Goal: Transaction & Acquisition: Purchase product/service

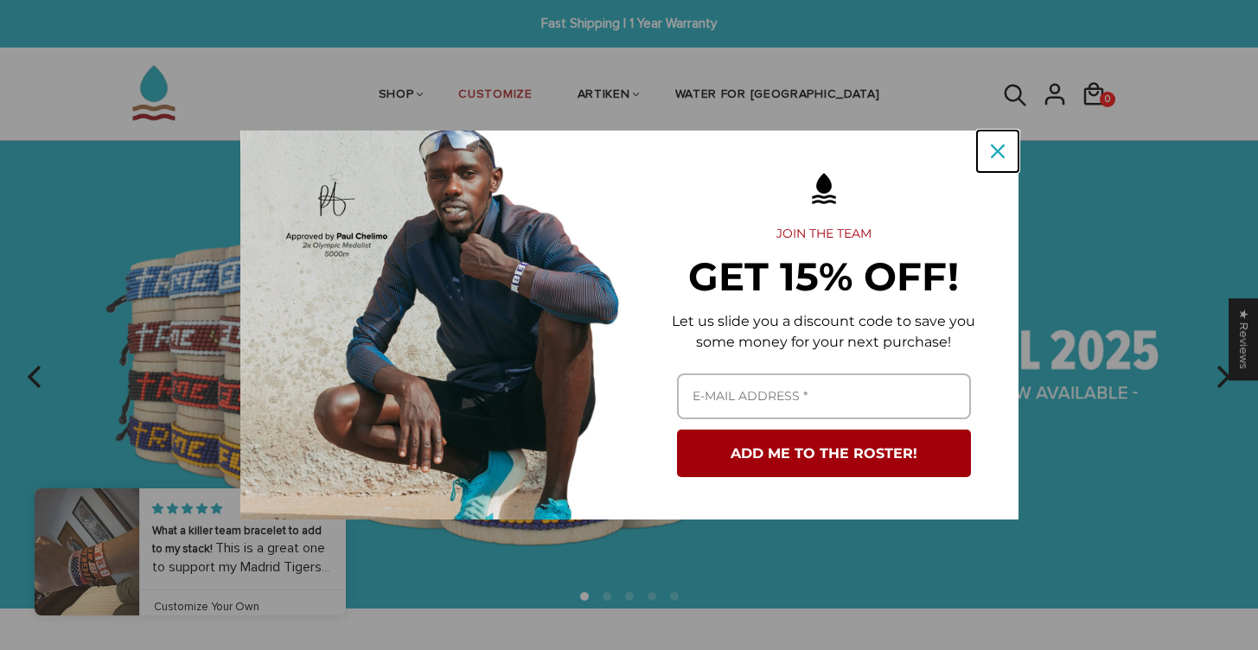
click at [992, 156] on icon "close icon" at bounding box center [998, 151] width 14 height 14
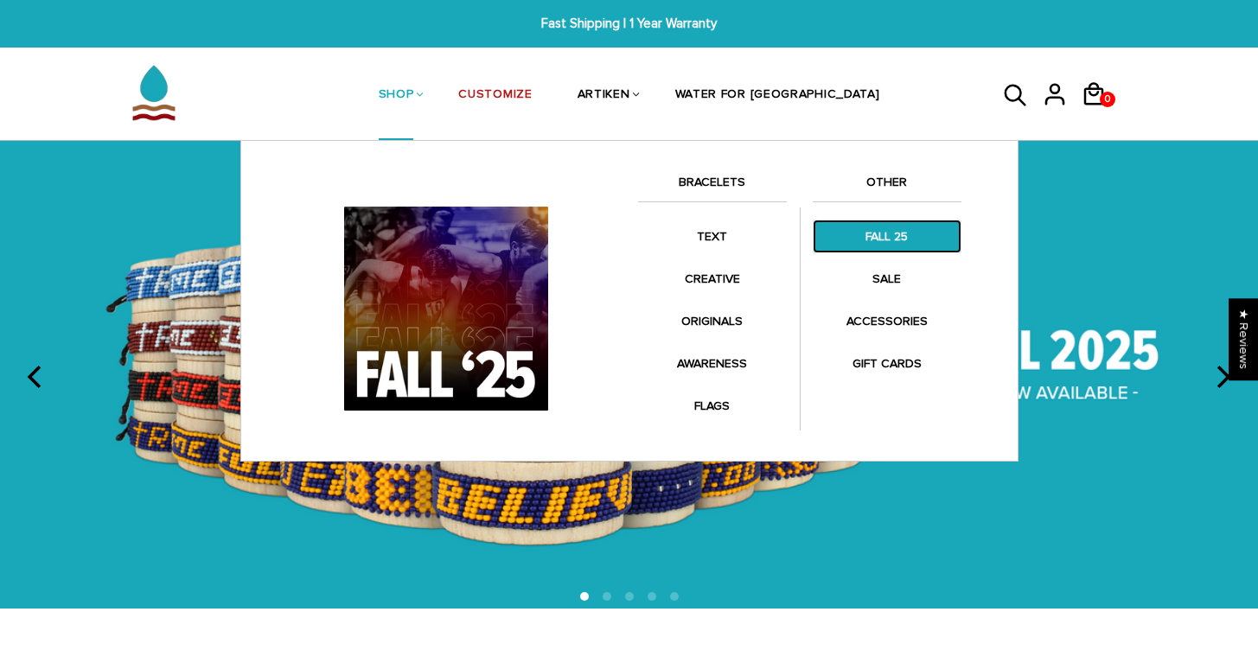
click at [848, 236] on link "FALL 25" at bounding box center [887, 237] width 149 height 34
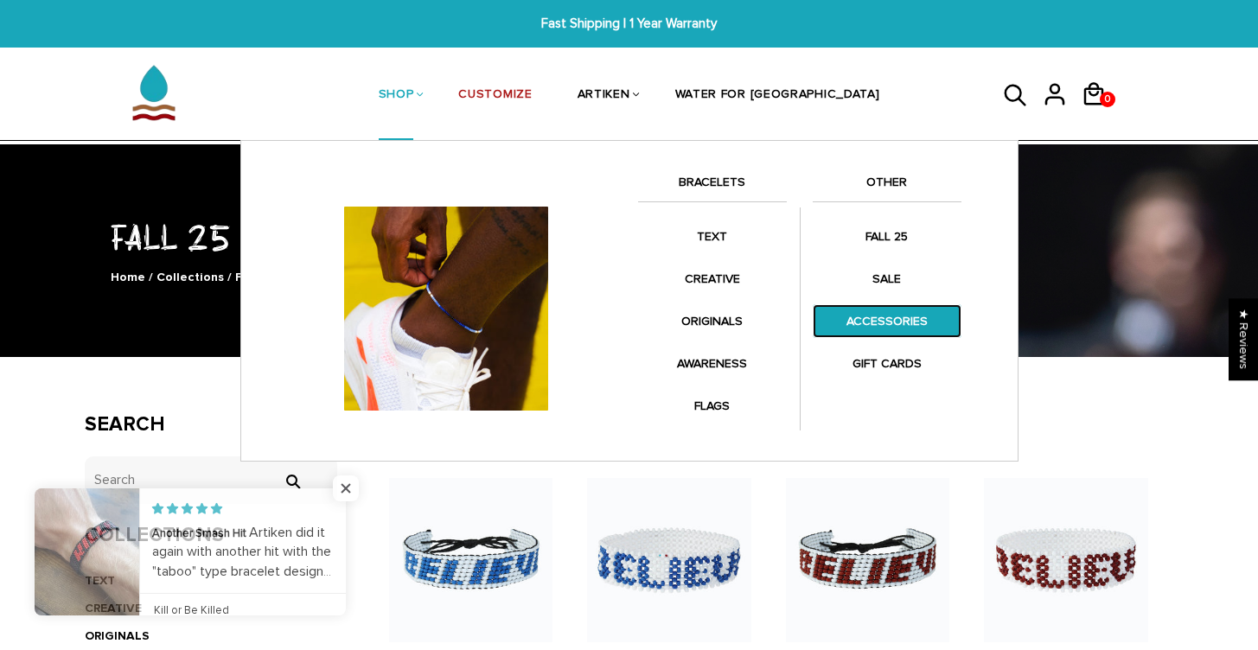
click at [893, 311] on link "ACCESSORIES" at bounding box center [887, 321] width 149 height 34
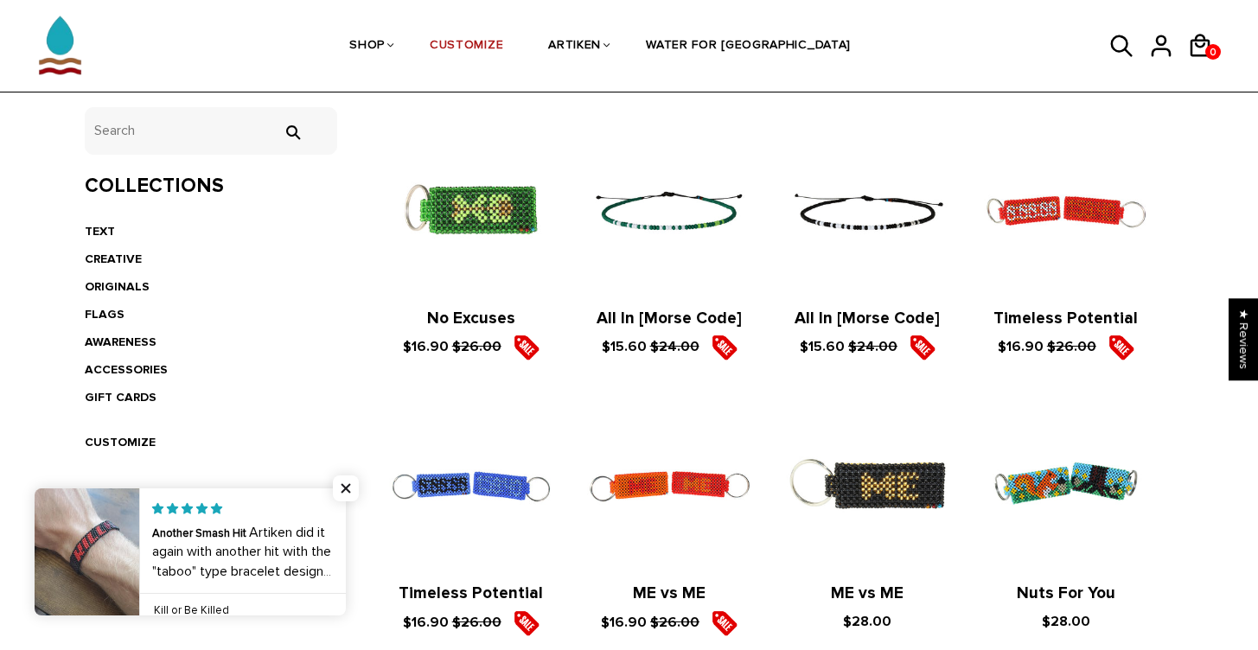
scroll to position [367, 0]
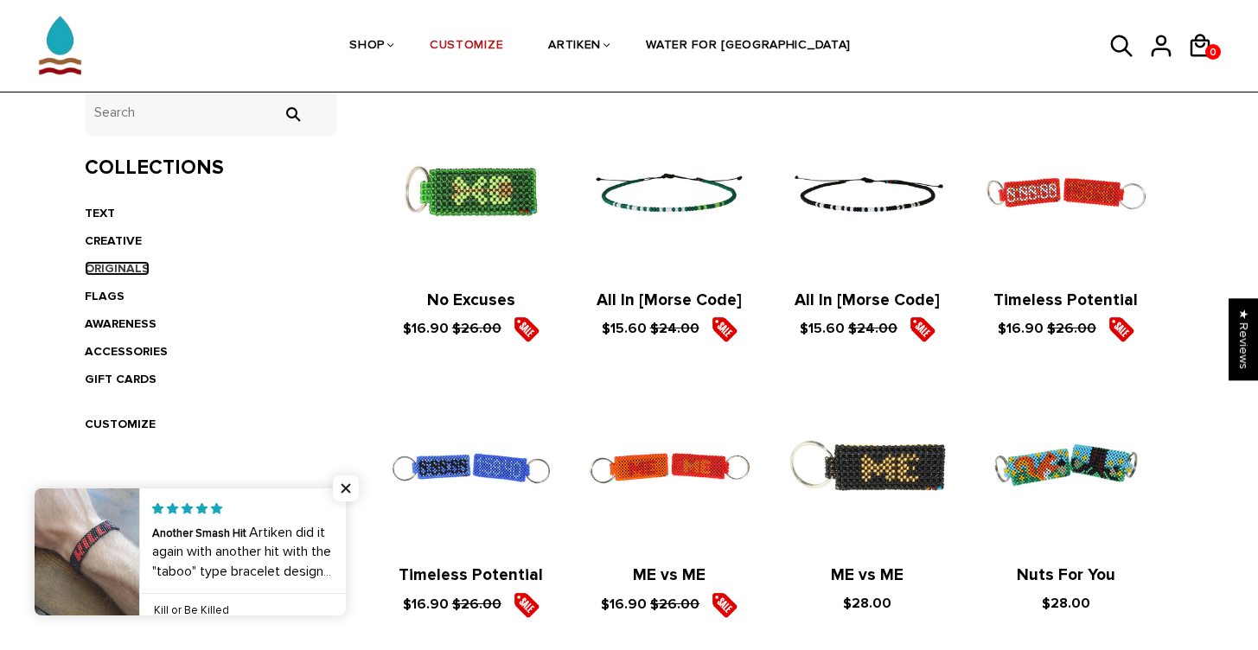
click at [112, 270] on link "ORIGINALS" at bounding box center [117, 268] width 65 height 15
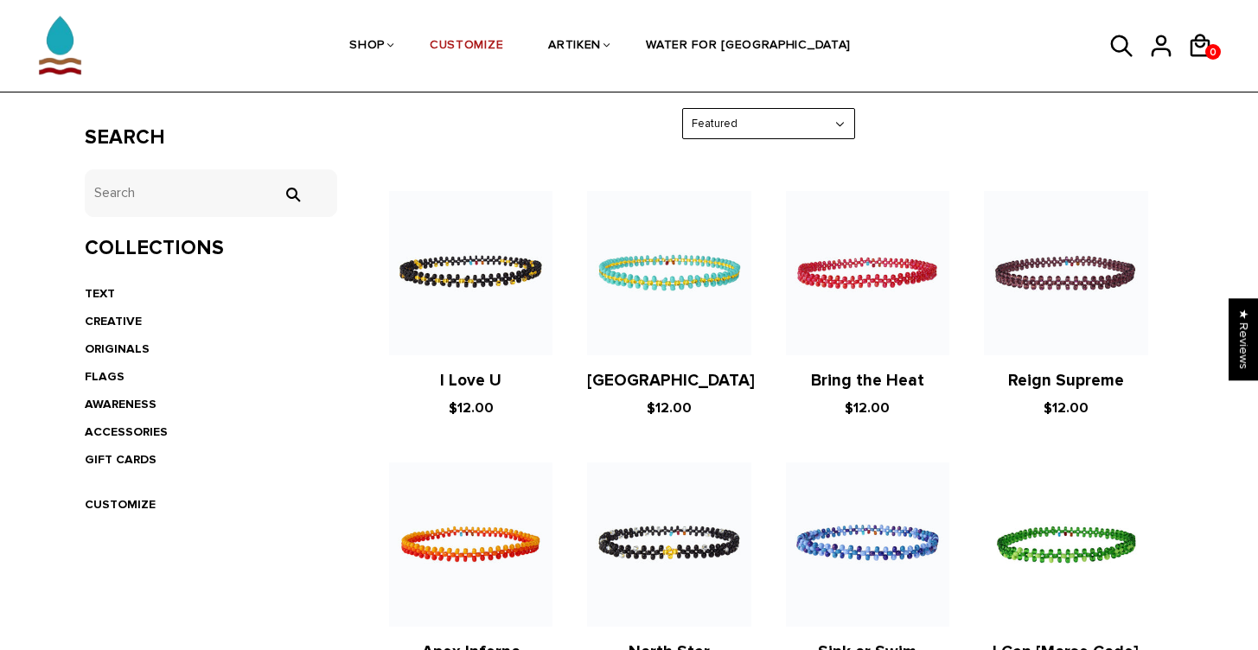
scroll to position [229, 0]
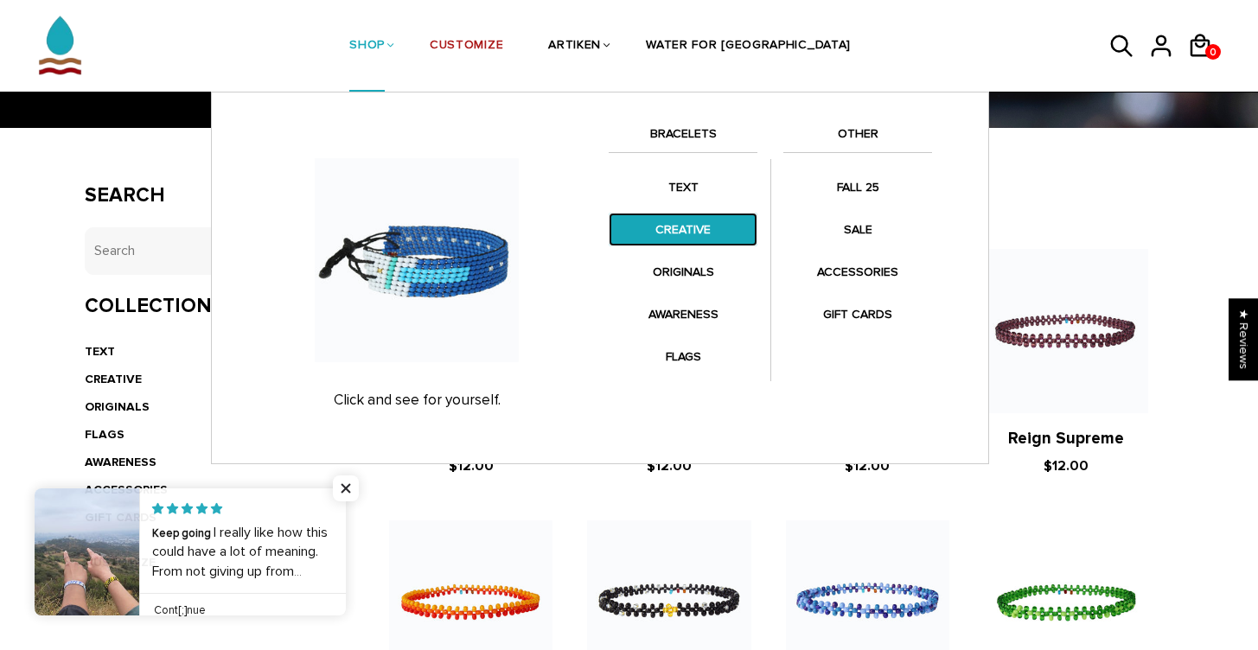
click at [707, 220] on link "CREATIVE" at bounding box center [683, 230] width 149 height 34
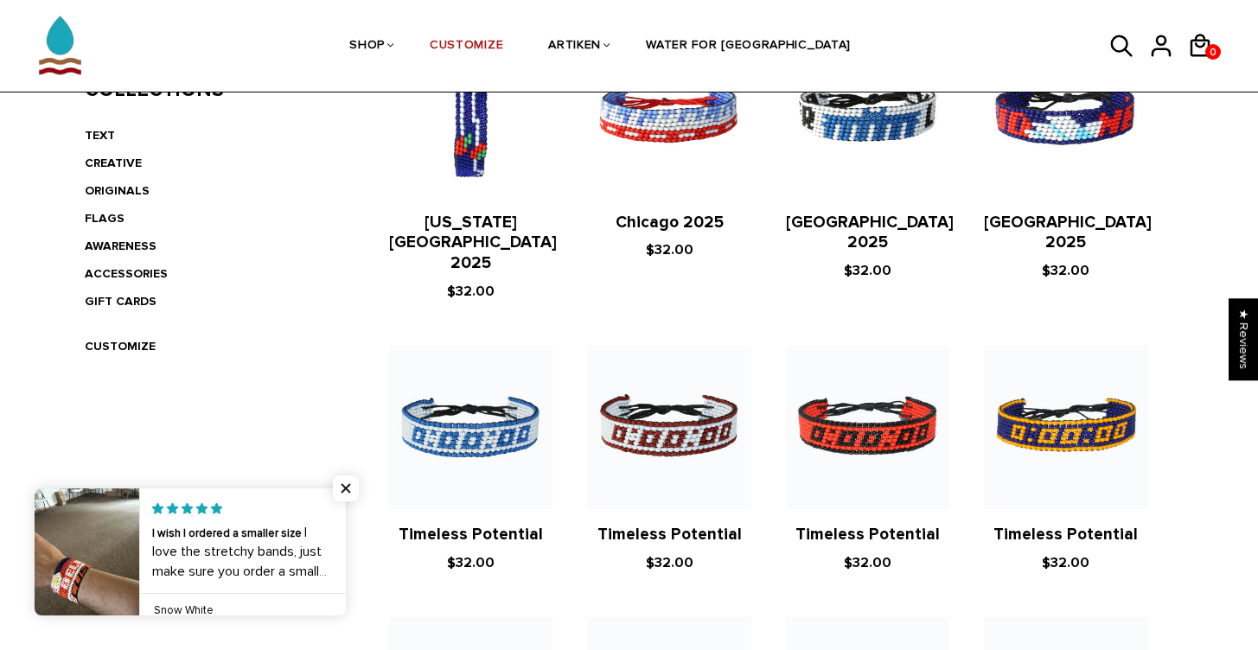
scroll to position [239, 0]
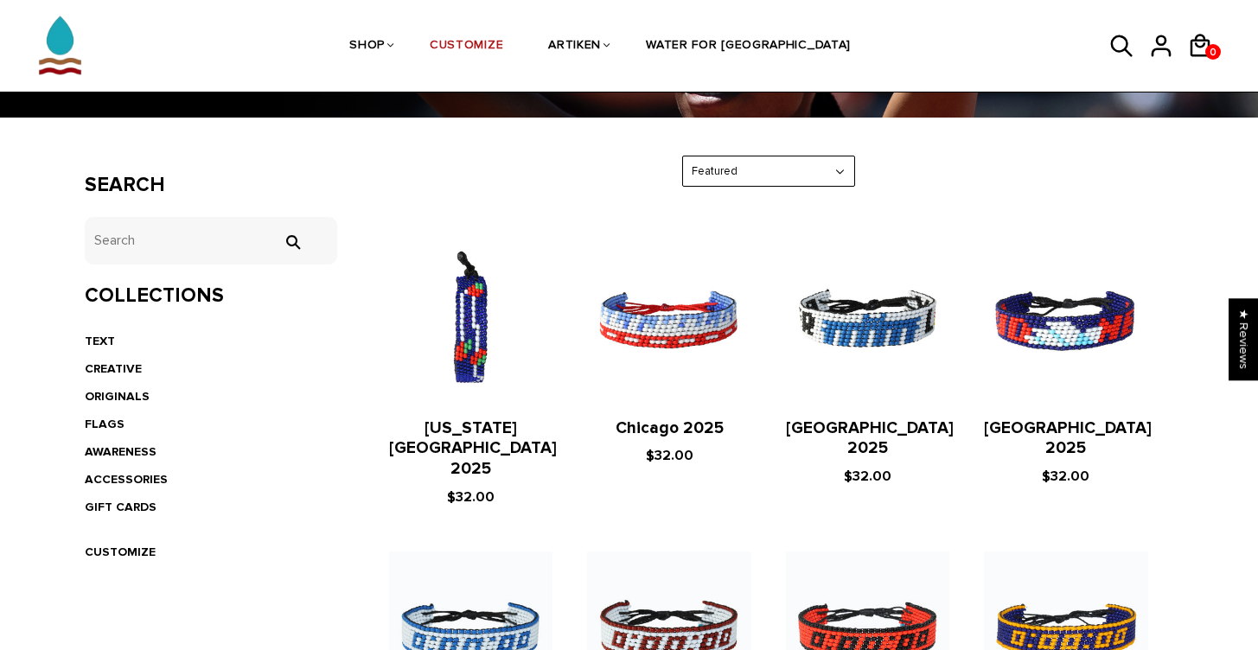
click at [804, 156] on select "Featured Best Selling $ Low to High $ High to Low Z-A A-Z Oldest to Newest Newe…" at bounding box center [768, 171] width 171 height 30
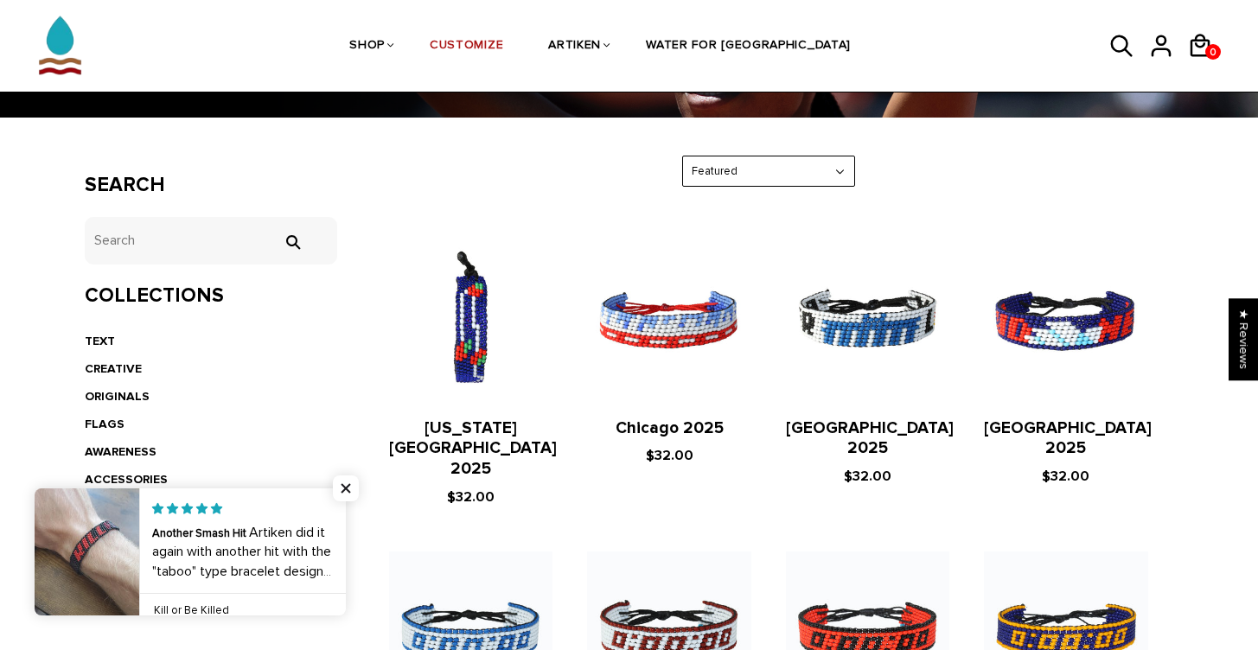
select select "best-selling"
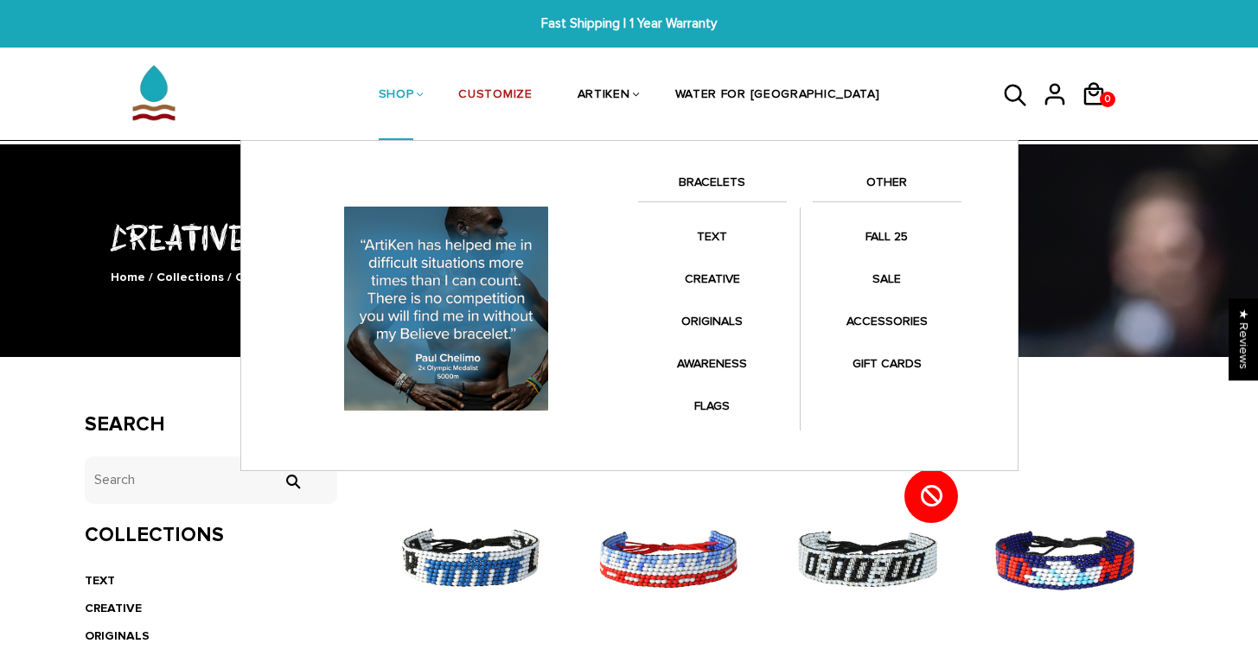
click at [732, 181] on link "BRACELETS" at bounding box center [712, 186] width 149 height 29
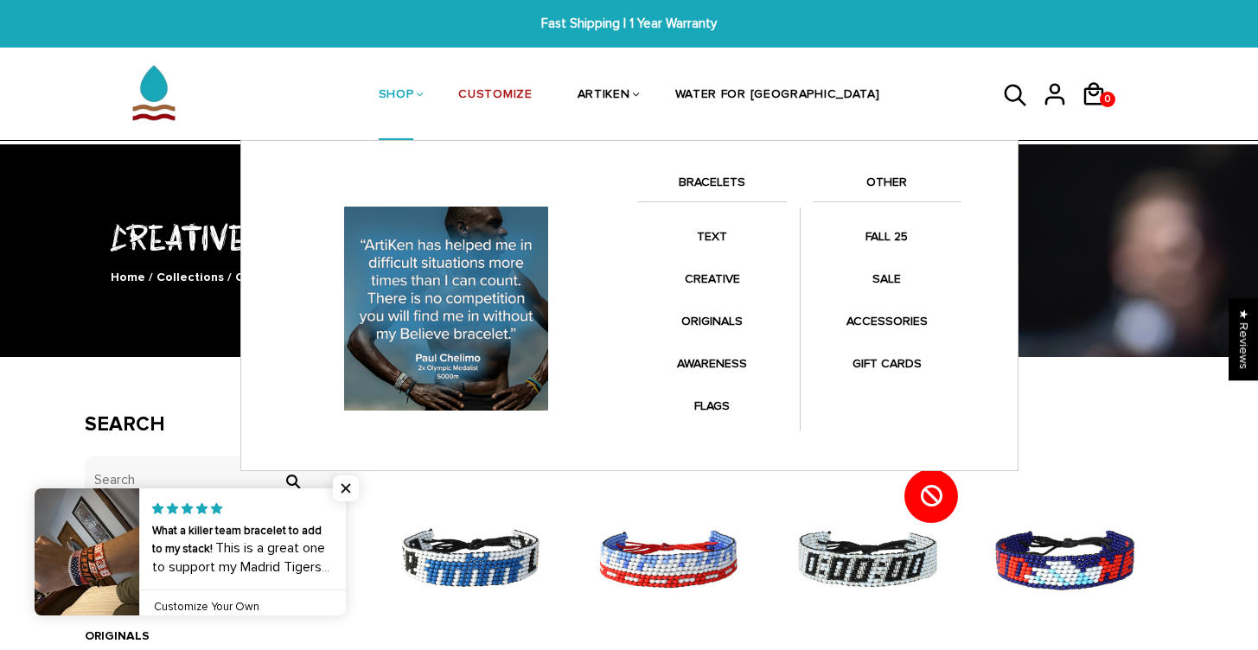
click at [725, 175] on link "BRACELETS" at bounding box center [712, 186] width 149 height 29
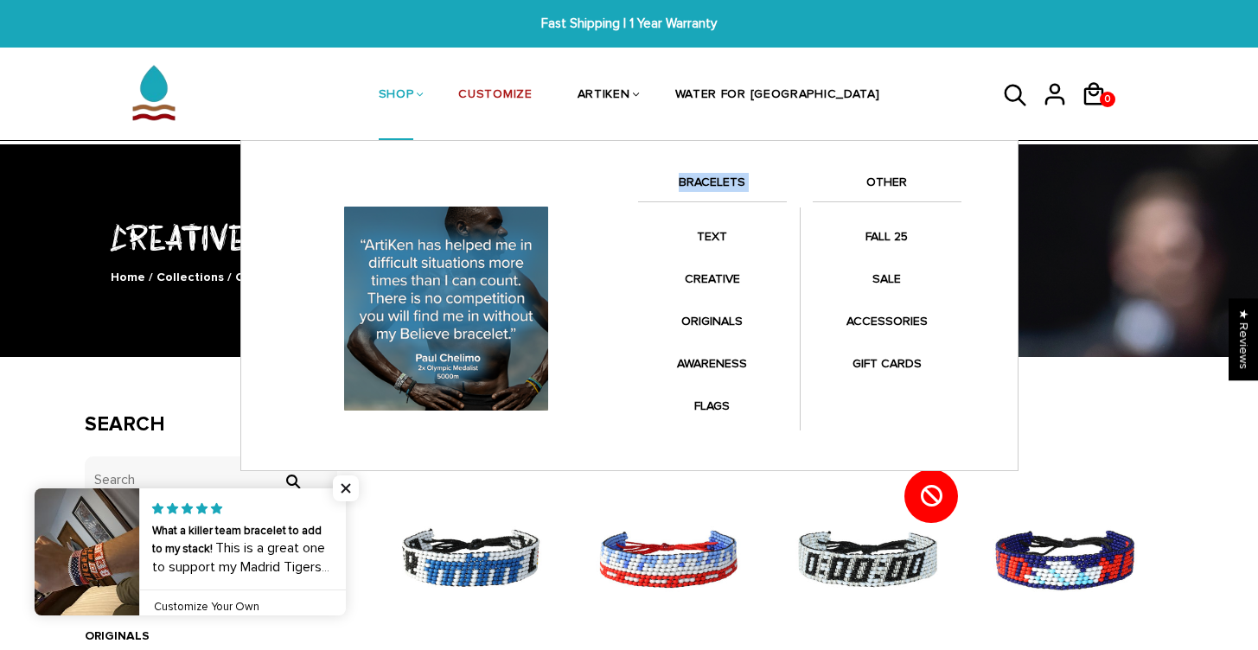
click at [725, 175] on link "BRACELETS" at bounding box center [712, 186] width 149 height 29
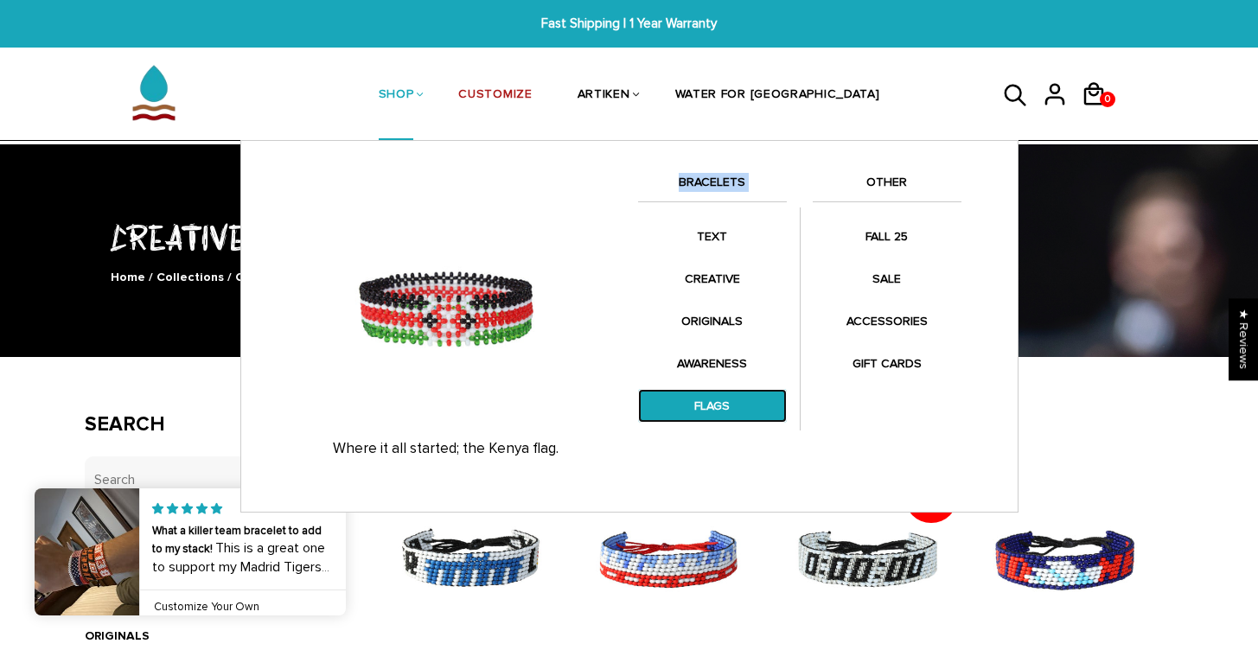
click at [698, 397] on link "FLAGS" at bounding box center [712, 406] width 149 height 34
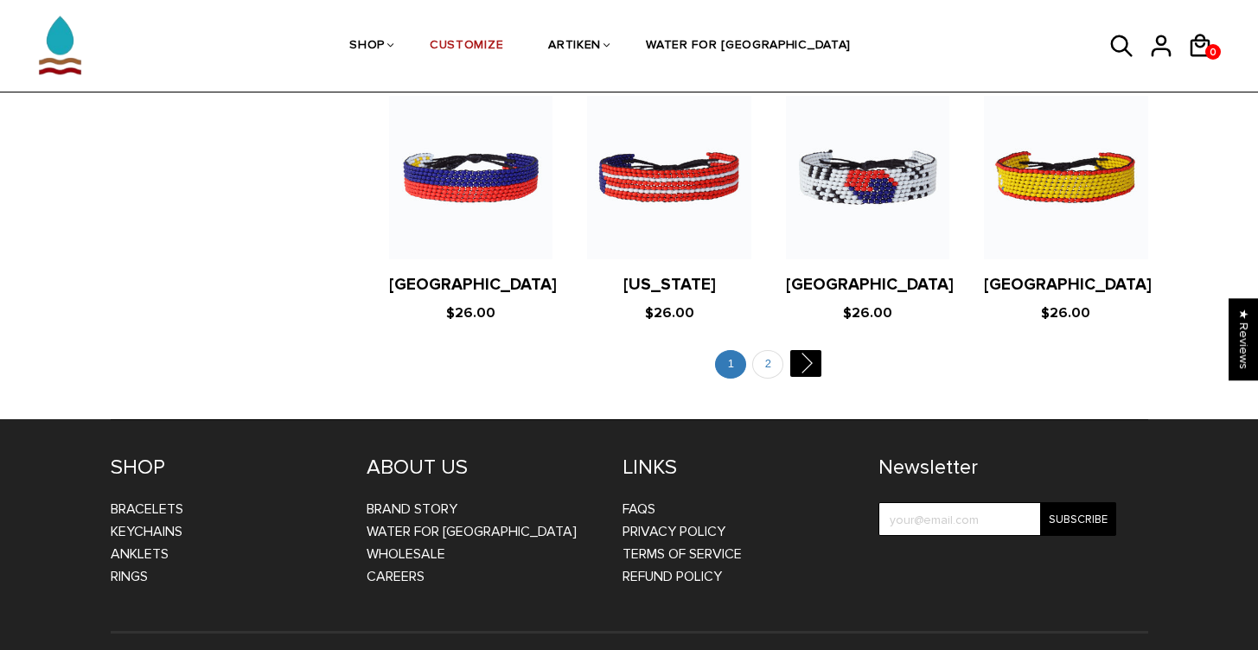
scroll to position [3433, 0]
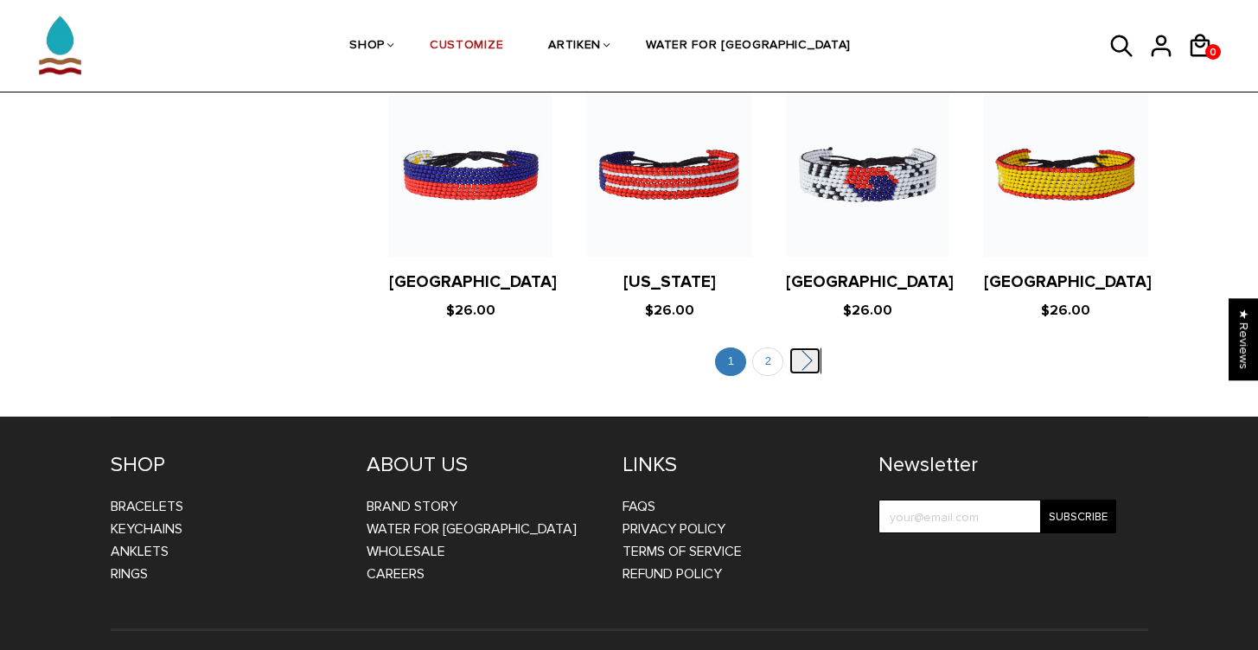
click at [813, 347] on link "" at bounding box center [804, 360] width 31 height 27
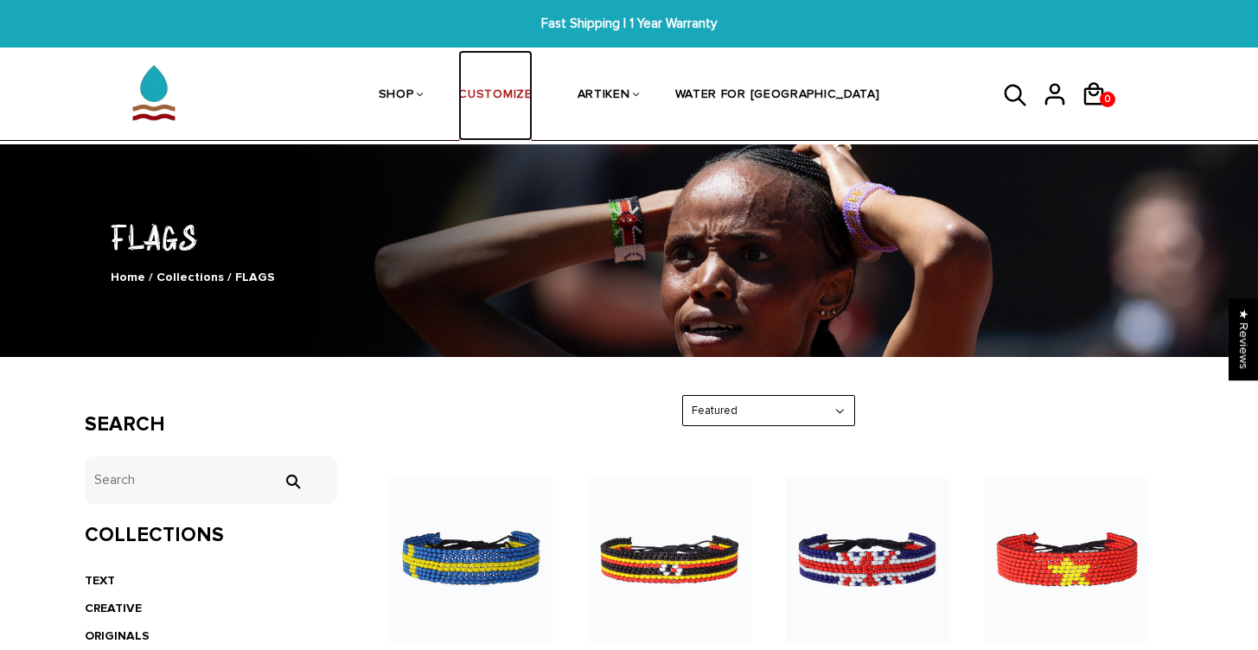
click at [531, 101] on link "CUSTOMIZE" at bounding box center [494, 96] width 73 height 92
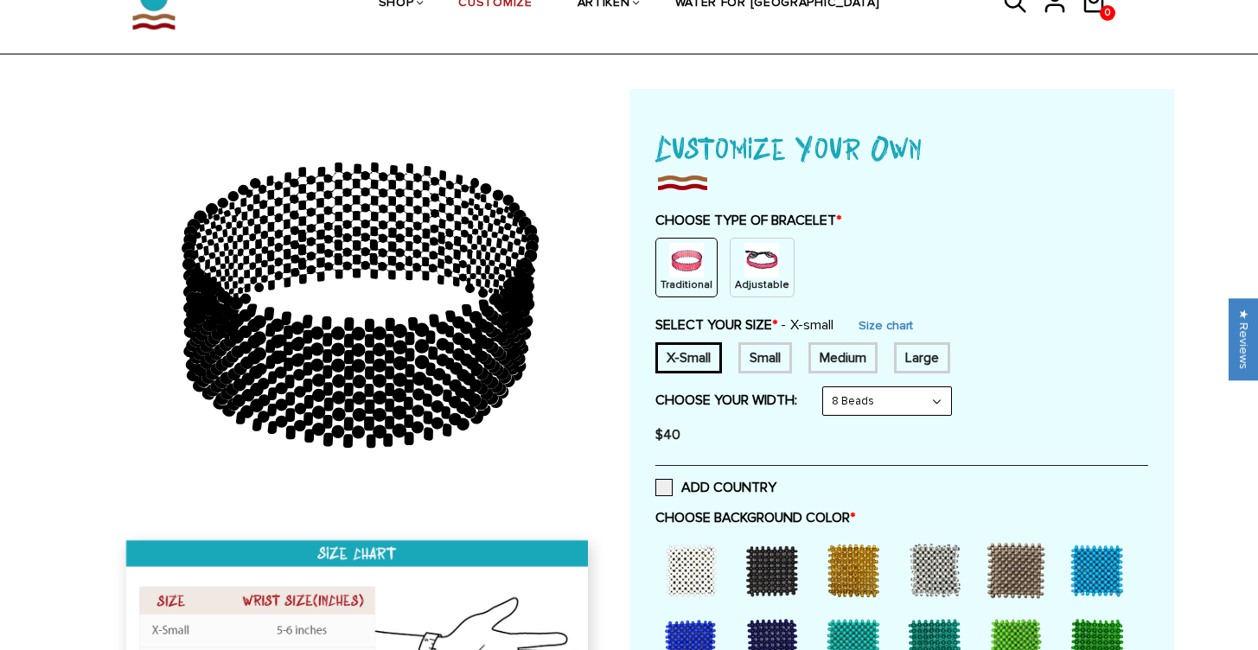
scroll to position [121, 0]
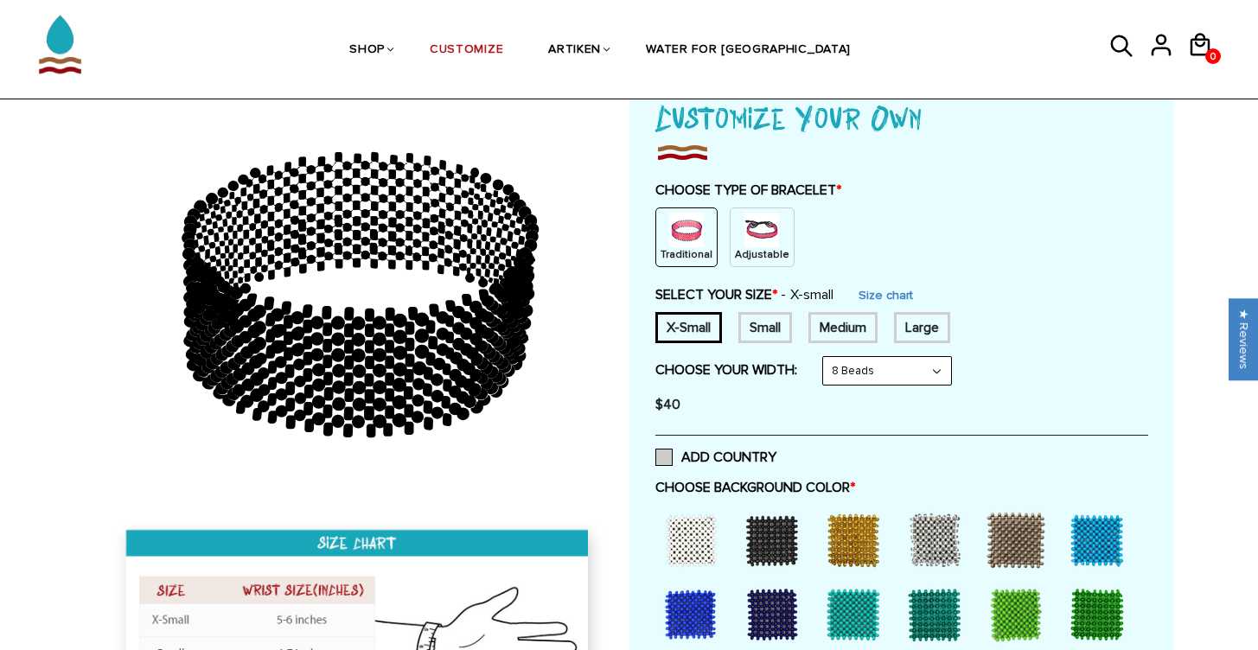
click at [703, 456] on label "ADD COUNTRY" at bounding box center [715, 457] width 121 height 17
click at [776, 452] on input "ADD COUNTRY" at bounding box center [776, 452] width 0 height 0
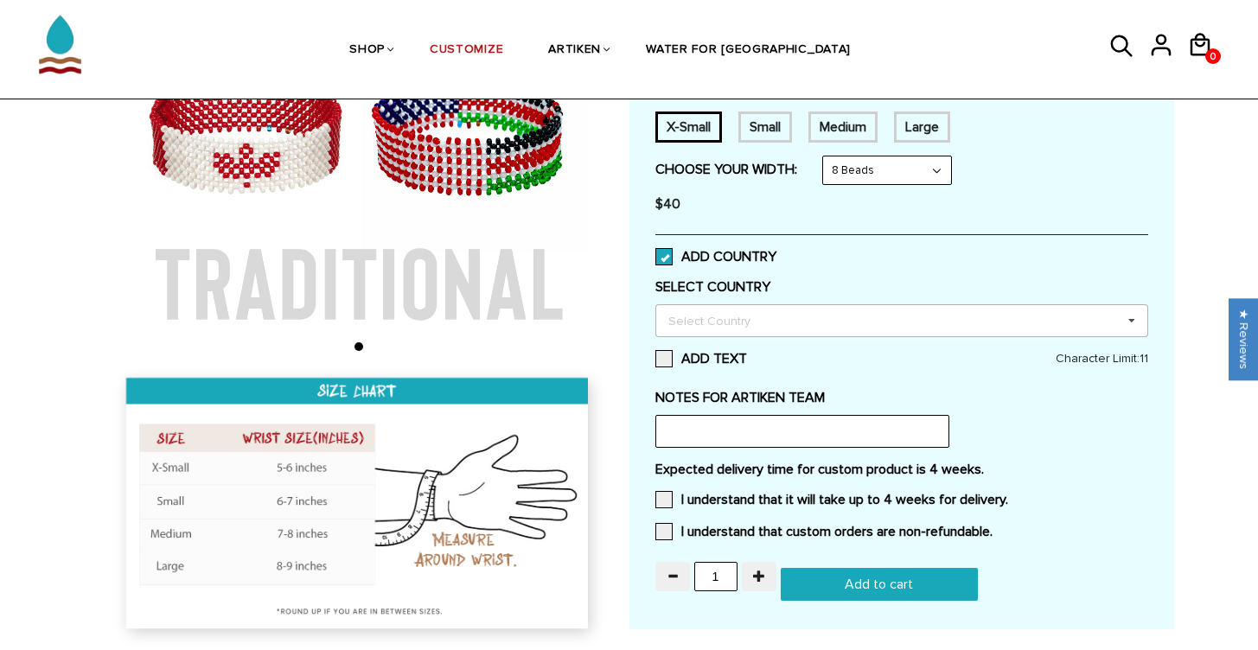
scroll to position [315, 0]
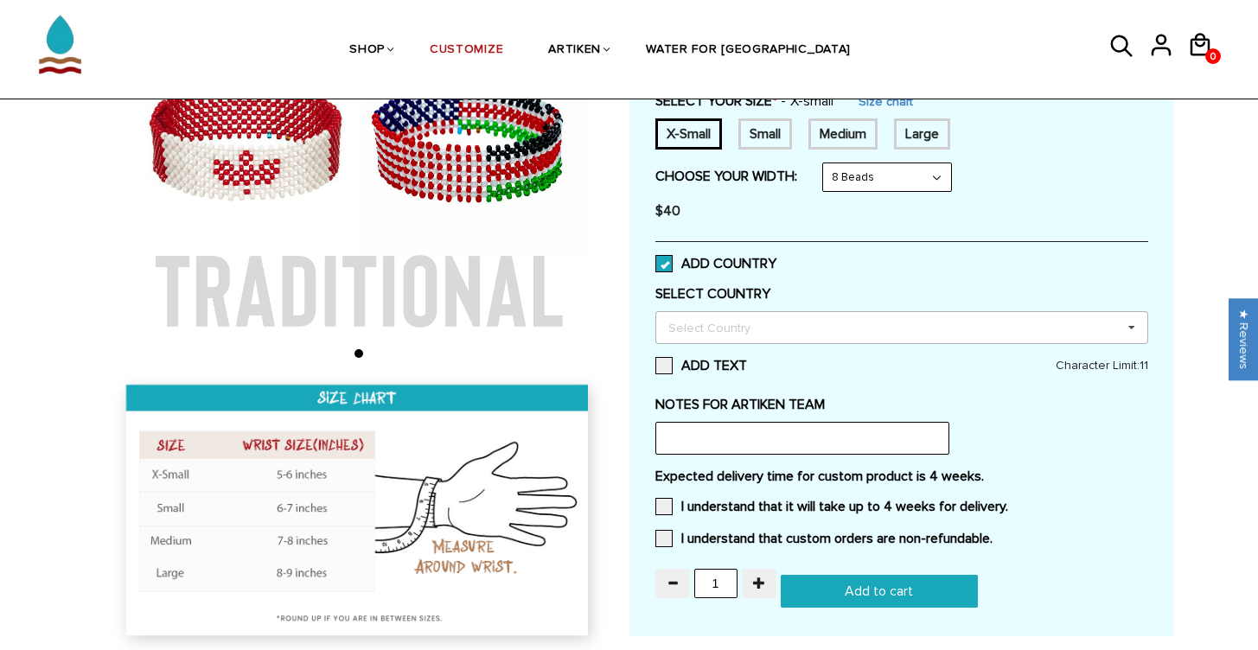
click at [702, 329] on div "Select Country" at bounding box center [720, 327] width 112 height 20
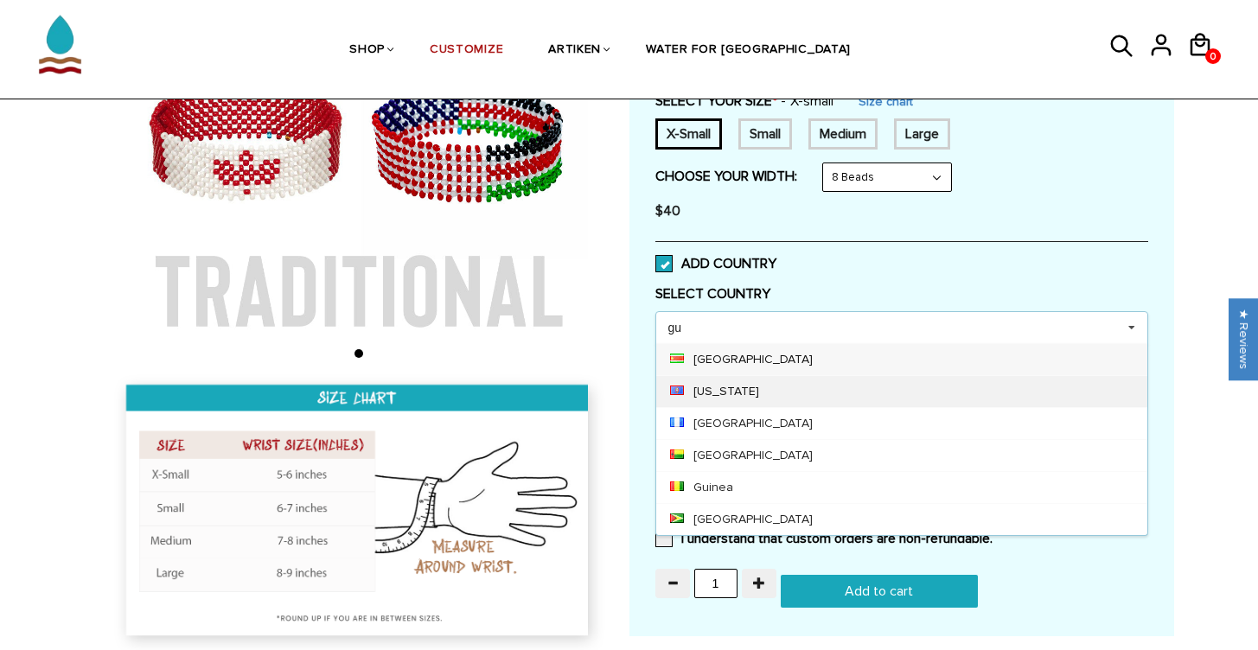
type input "gu"
click at [803, 383] on div "[US_STATE]" at bounding box center [901, 391] width 491 height 32
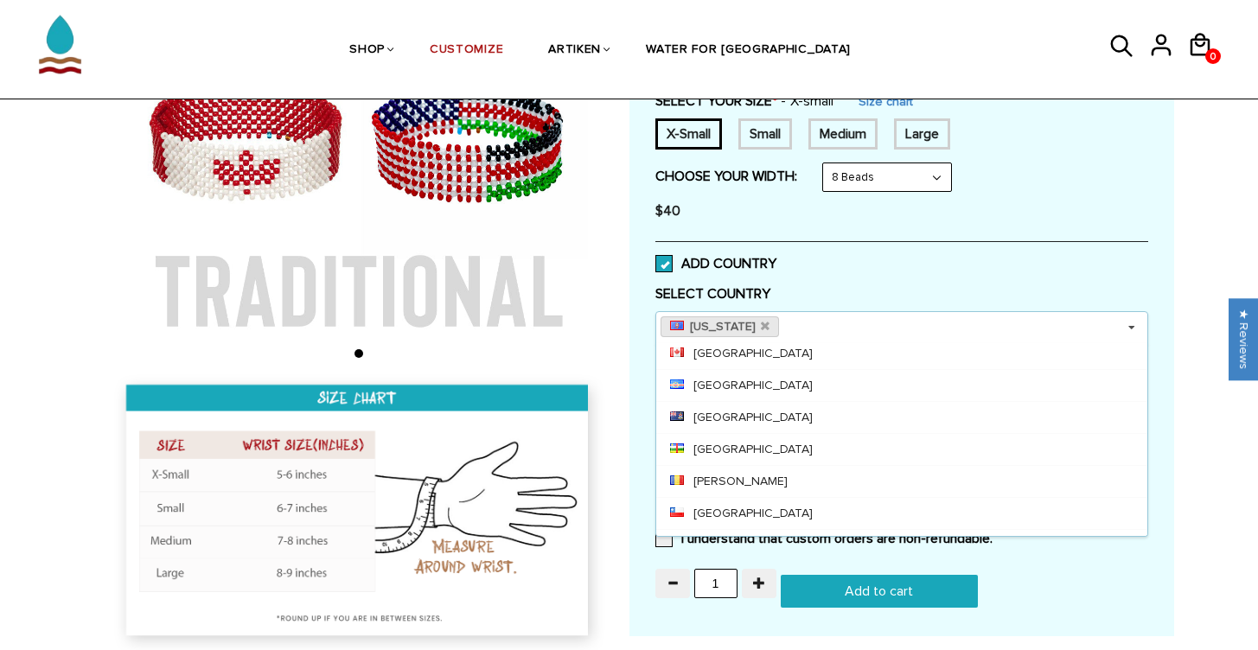
scroll to position [1361, 0]
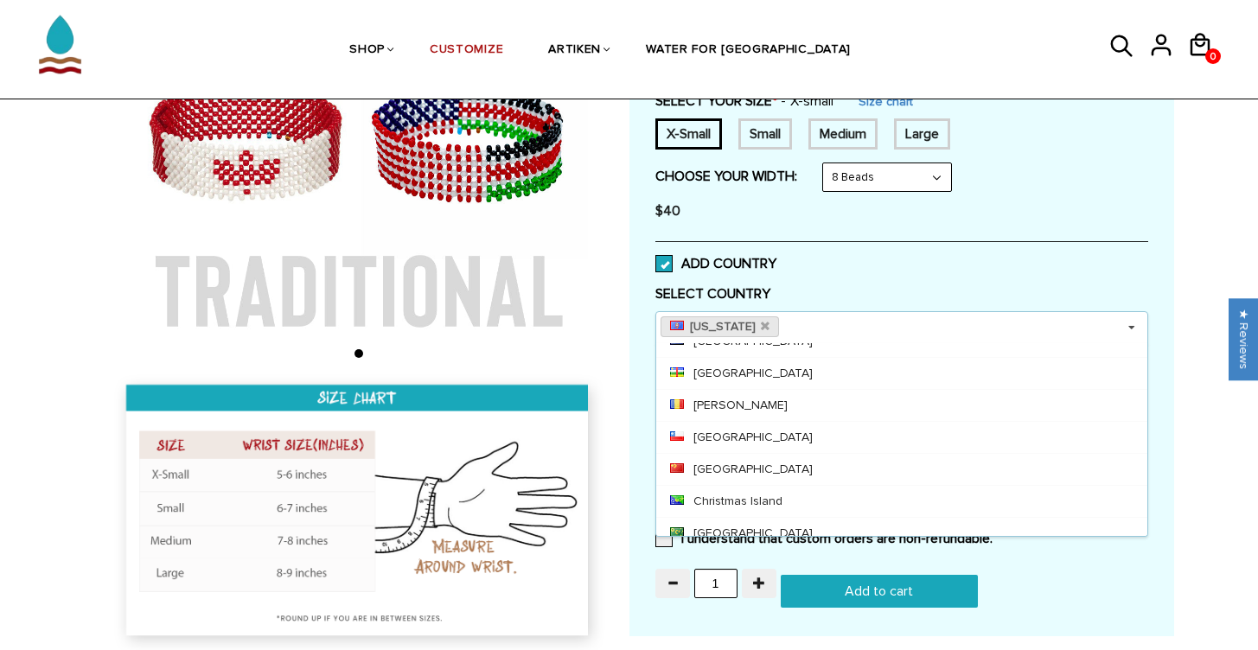
click at [1163, 502] on div "Customize Your Own CHOOSE TYPE OF BRACELET * Traditional Adjustable Traditional…" at bounding box center [901, 251] width 545 height 772
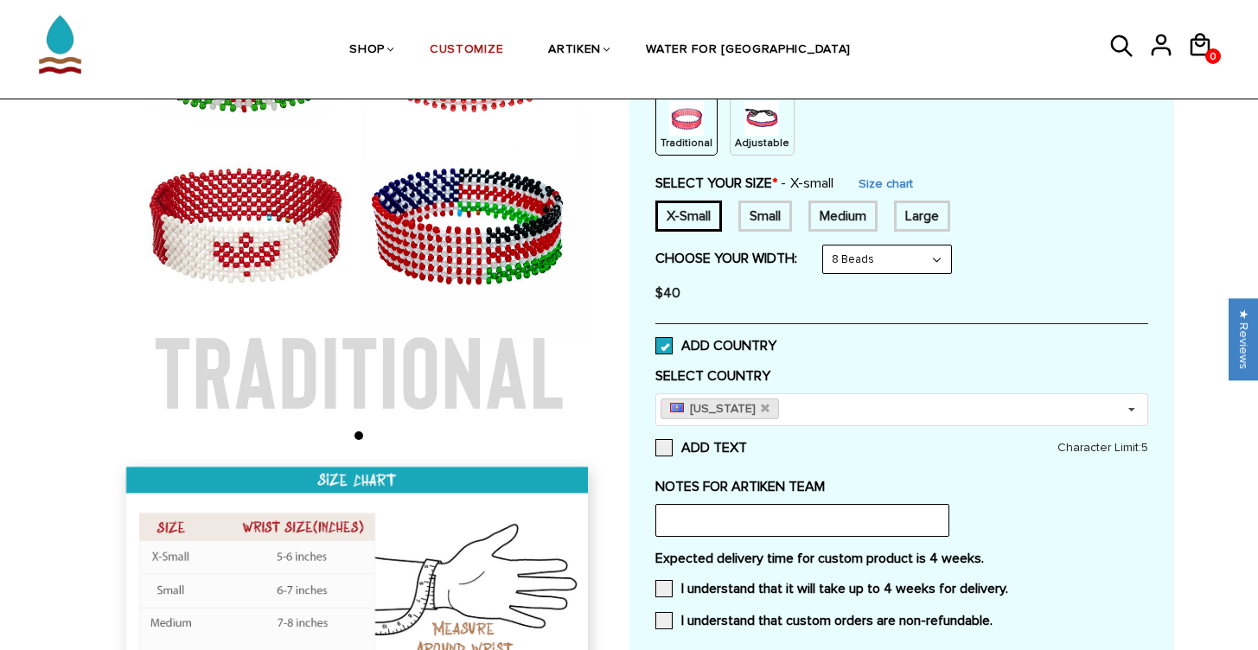
scroll to position [164, 0]
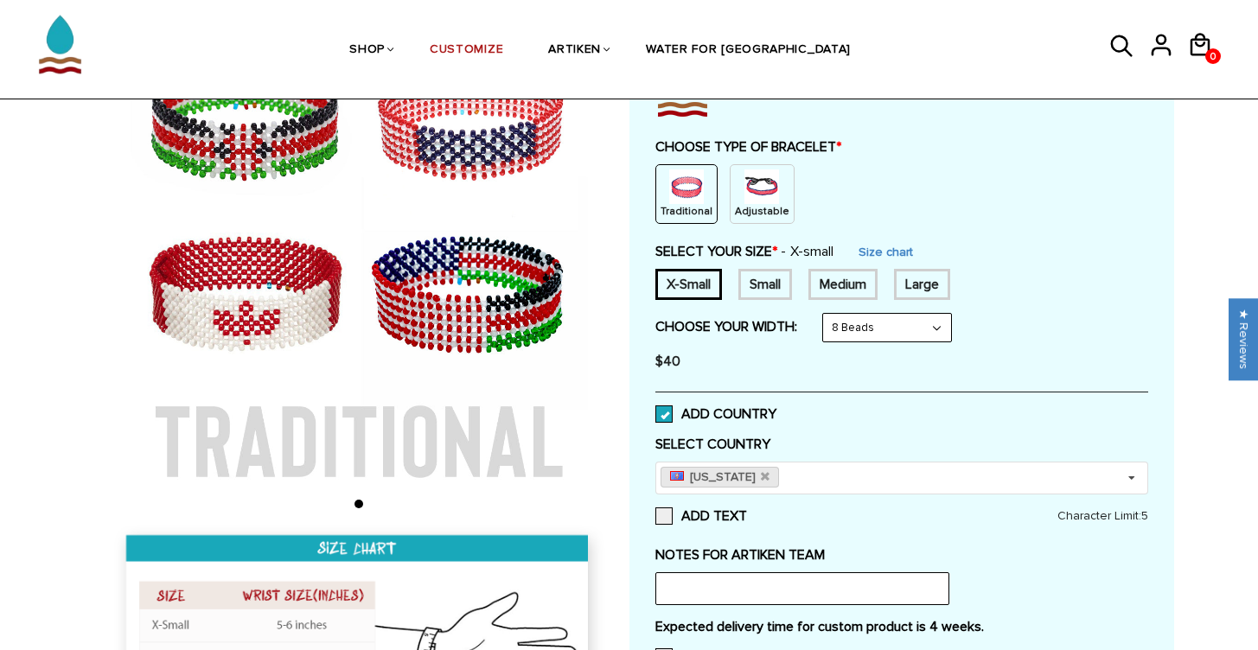
click at [850, 289] on div "Medium" at bounding box center [842, 284] width 69 height 31
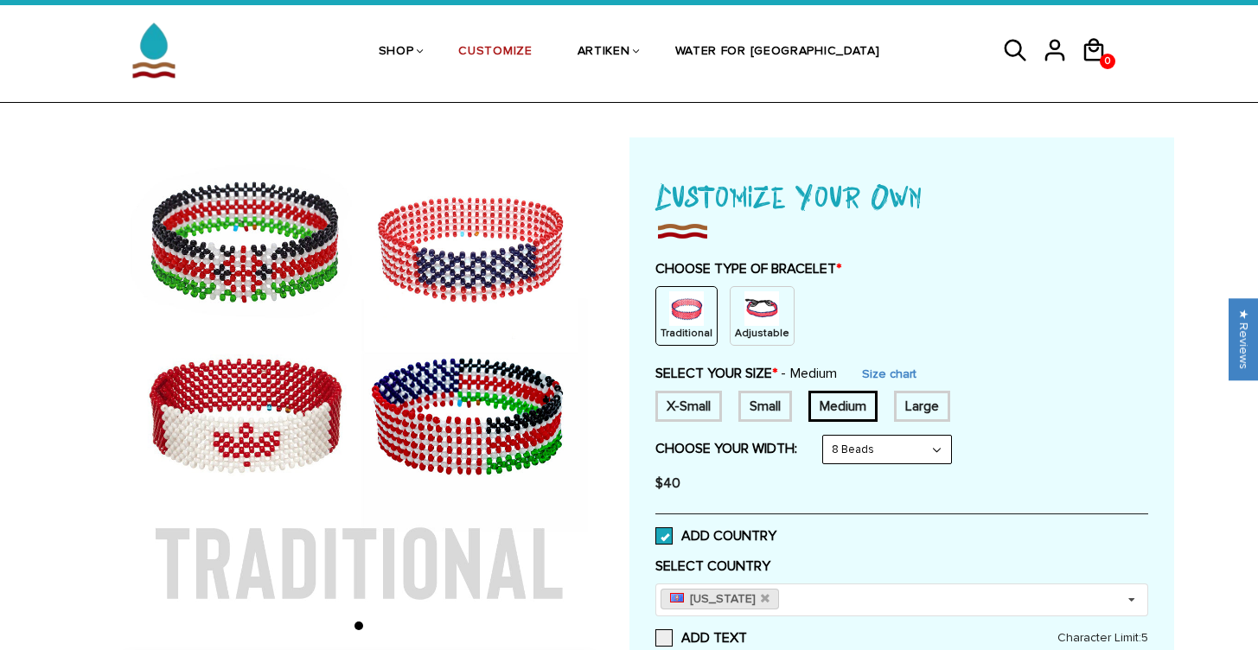
scroll to position [19, 0]
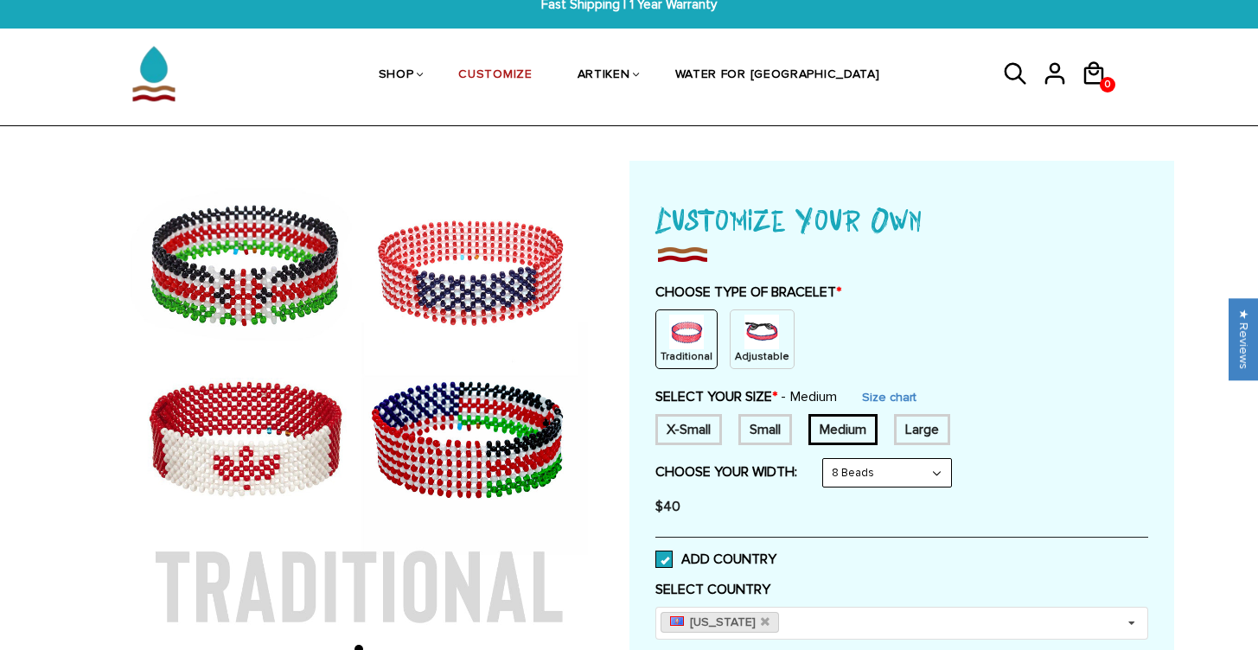
click at [703, 337] on div "Traditional" at bounding box center [686, 339] width 62 height 60
click at [689, 341] on img at bounding box center [686, 332] width 35 height 35
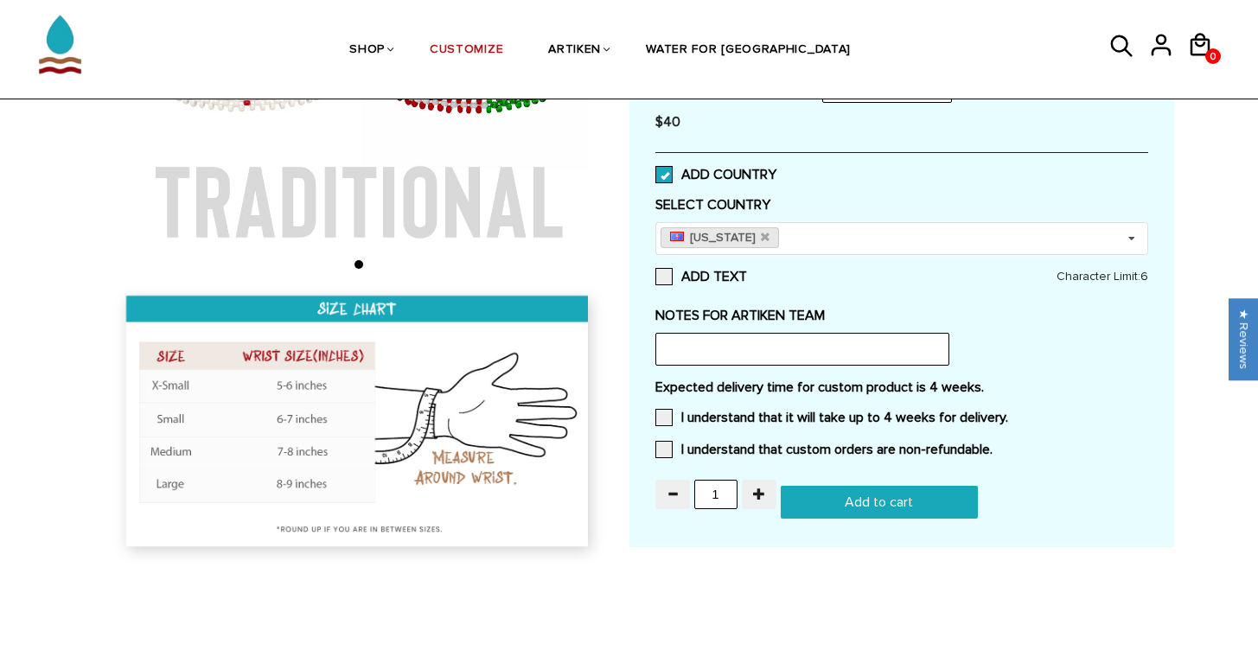
scroll to position [493, 0]
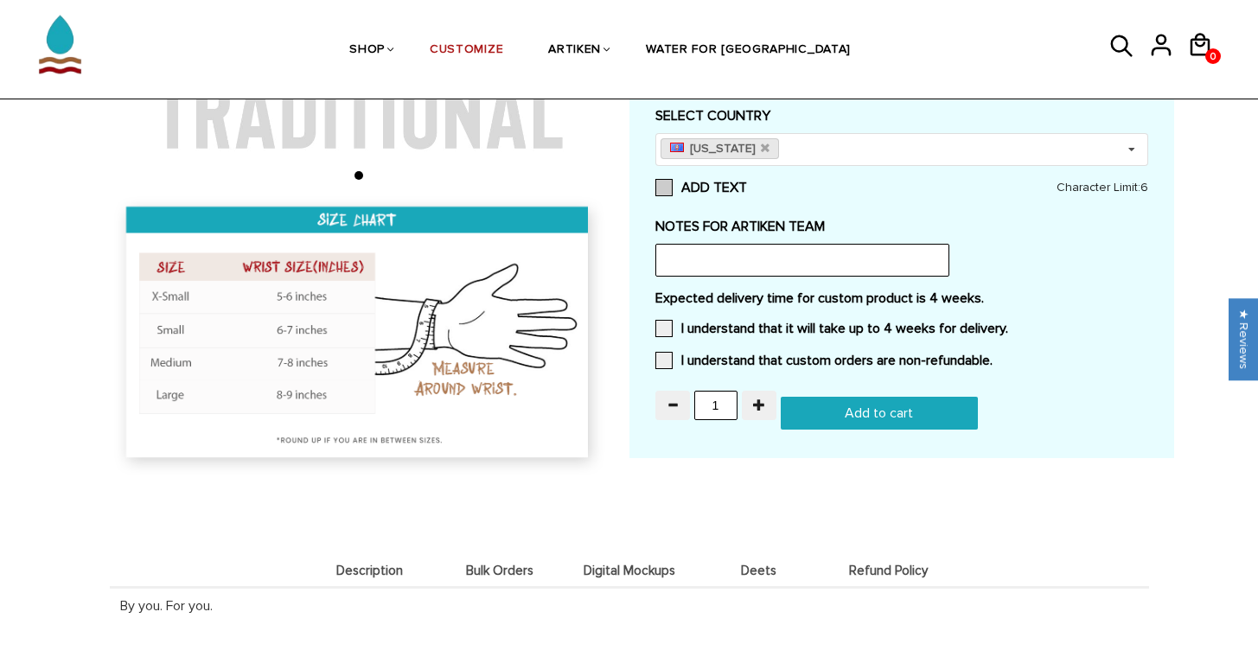
click at [730, 192] on label "ADD TEXT" at bounding box center [901, 187] width 493 height 17
click at [747, 182] on input "ADD TEXT" at bounding box center [747, 182] width 0 height 0
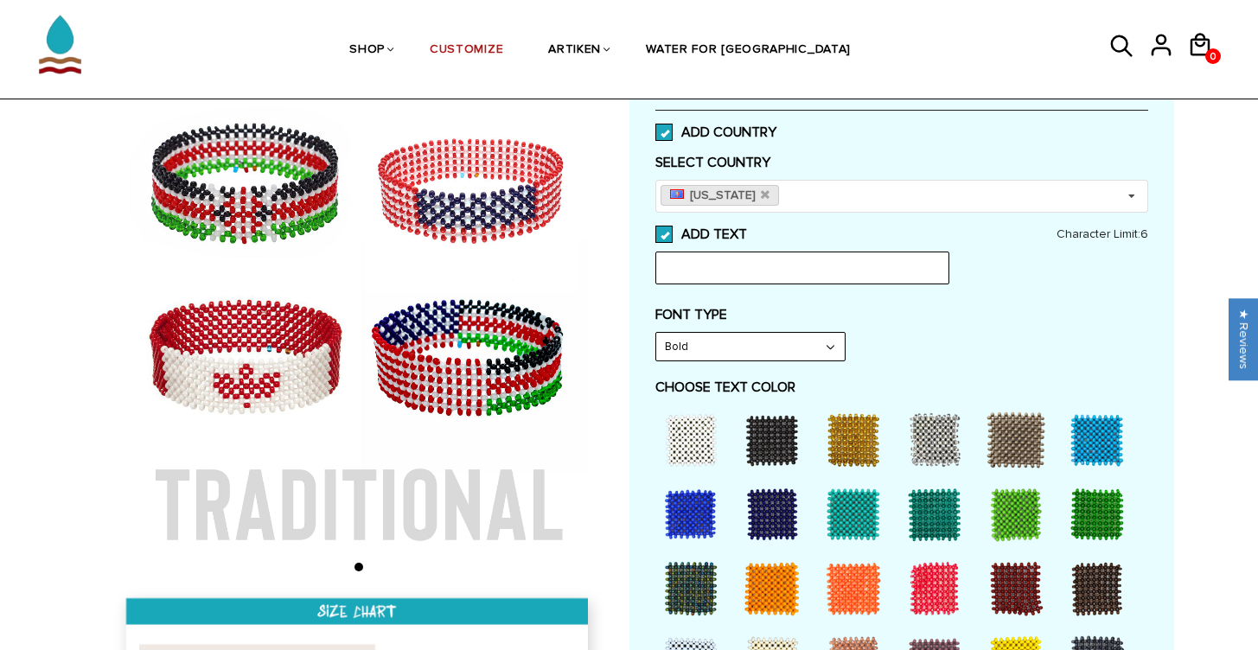
scroll to position [0, 0]
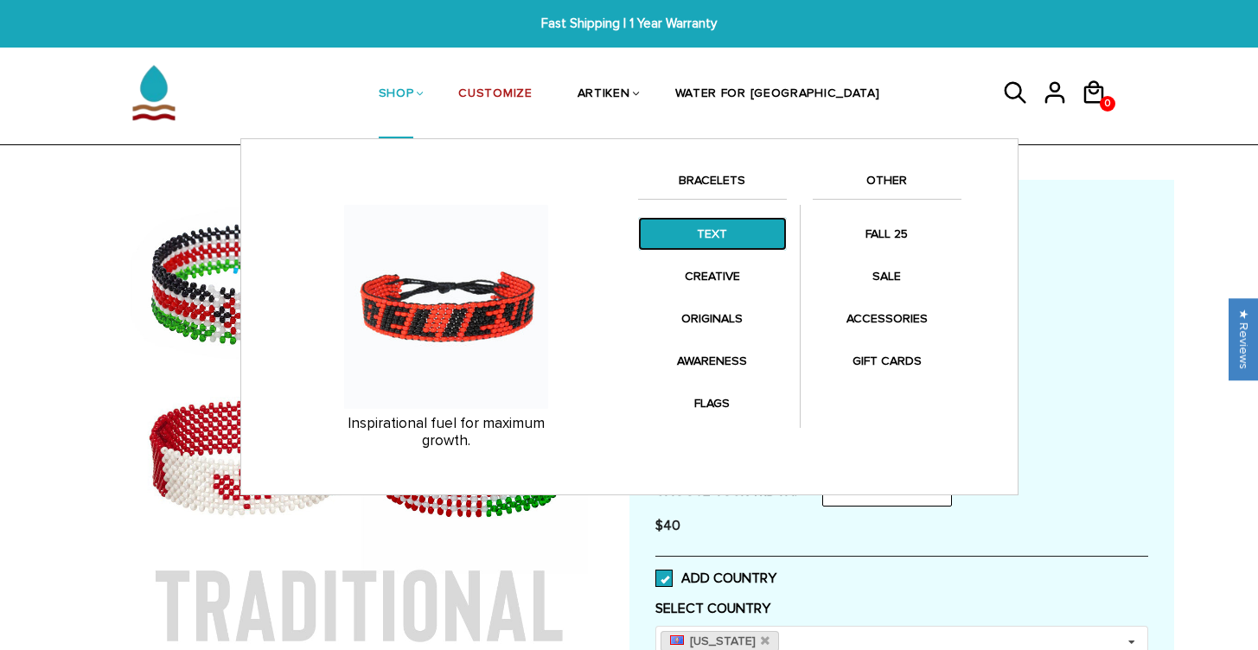
click at [722, 226] on link "TEXT" at bounding box center [712, 234] width 149 height 34
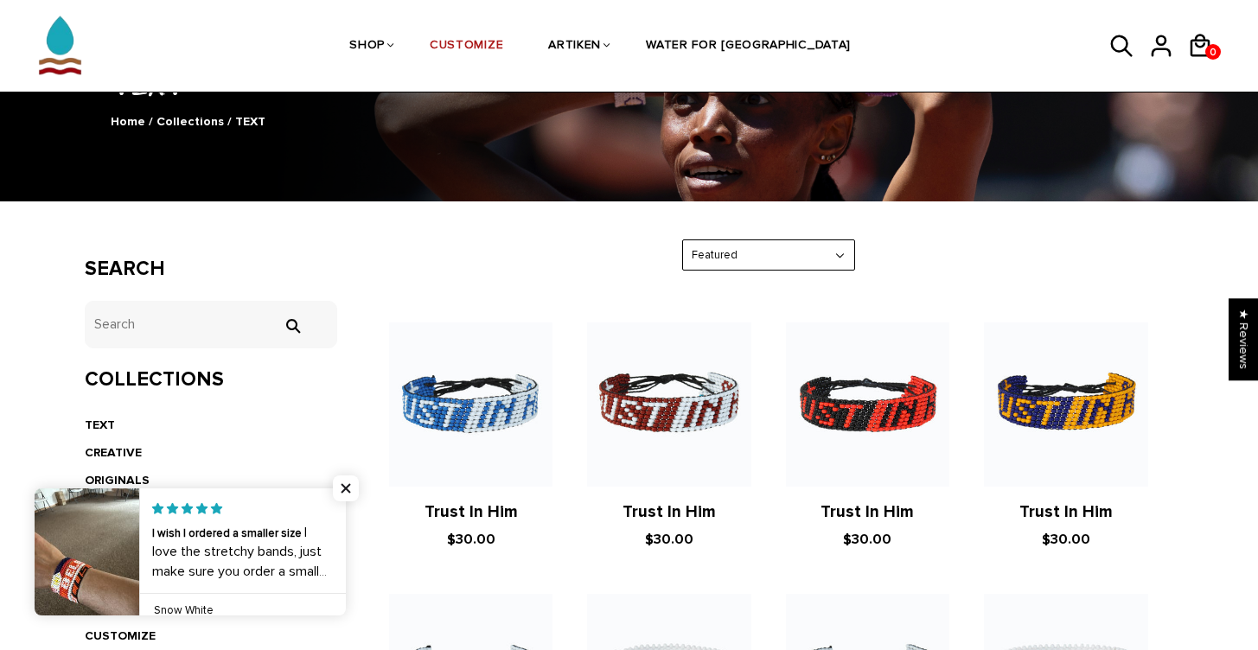
scroll to position [315, 0]
